Goal: Information Seeking & Learning: Find specific fact

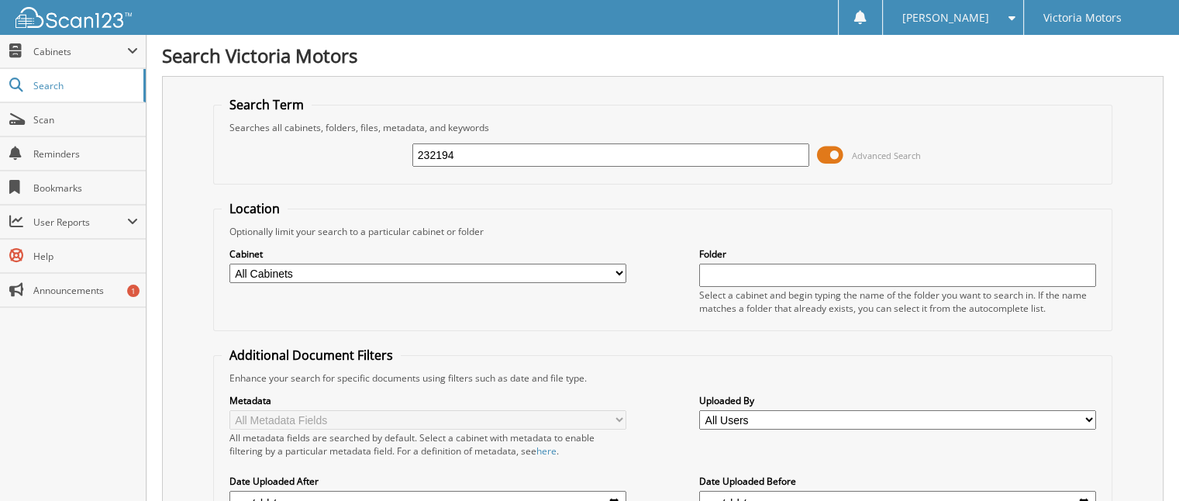
type input "232194"
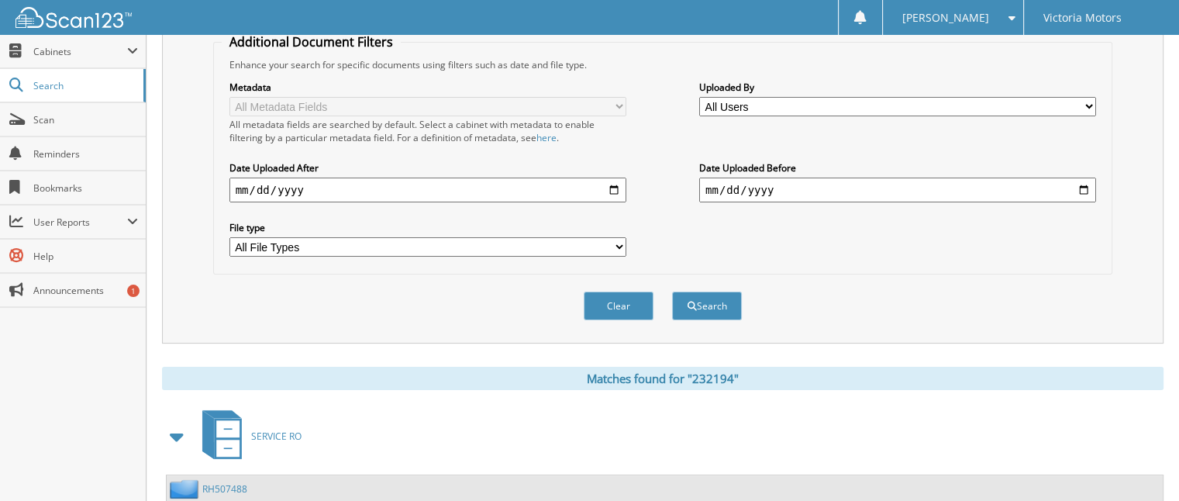
scroll to position [388, 0]
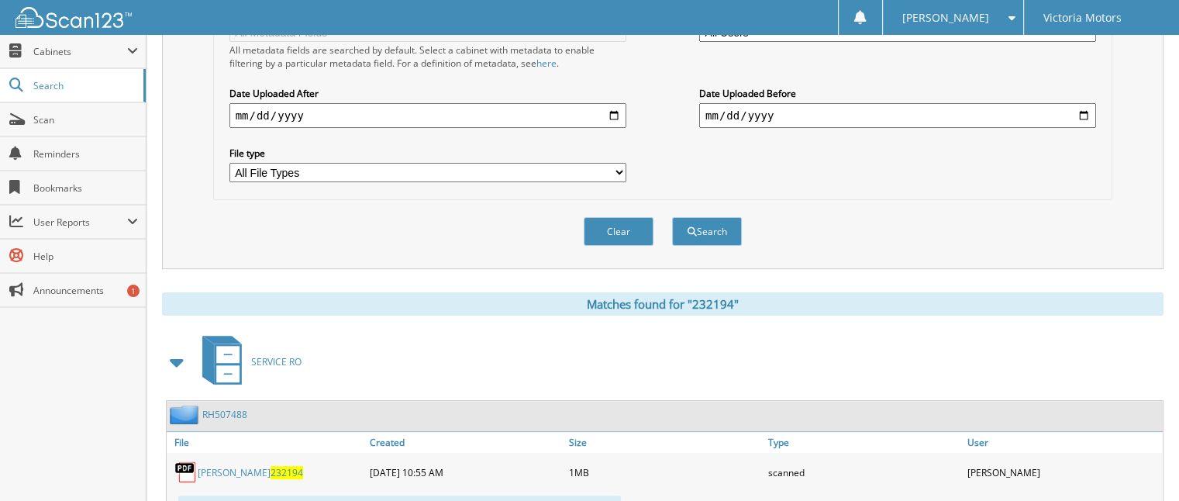
click at [271, 466] on span "232194" at bounding box center [287, 472] width 33 height 13
